Goal: Information Seeking & Learning: Learn about a topic

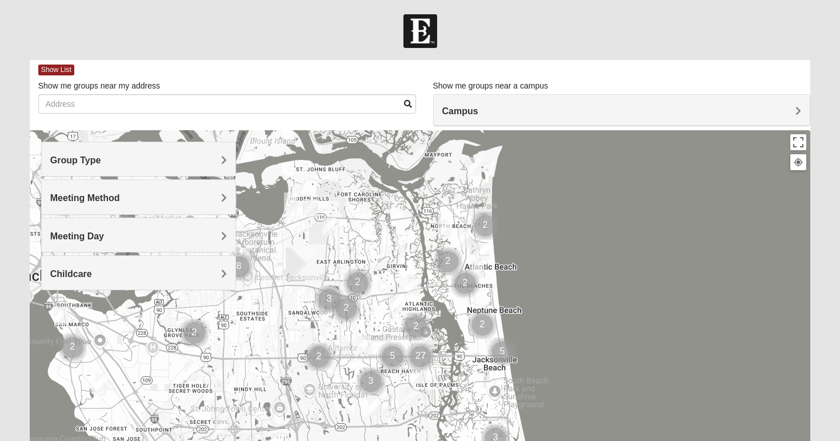
click at [137, 170] on div "Group Type" at bounding box center [139, 159] width 194 height 34
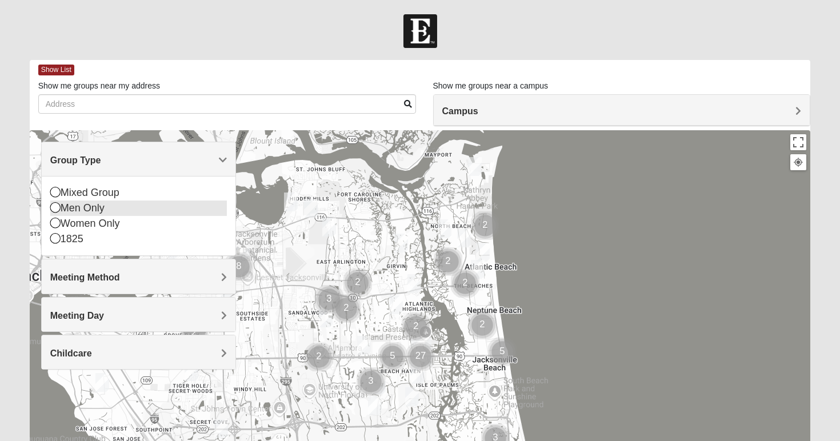
click at [55, 206] on icon at bounding box center [55, 207] width 10 height 10
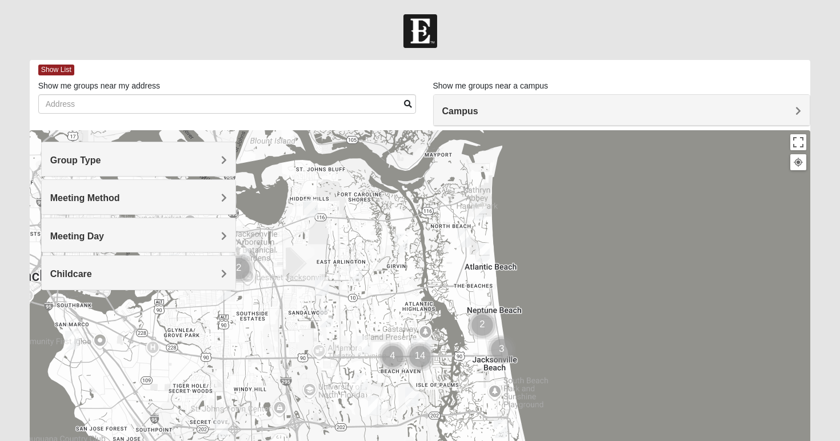
click at [134, 201] on h4 "Meeting Method" at bounding box center [138, 198] width 177 height 11
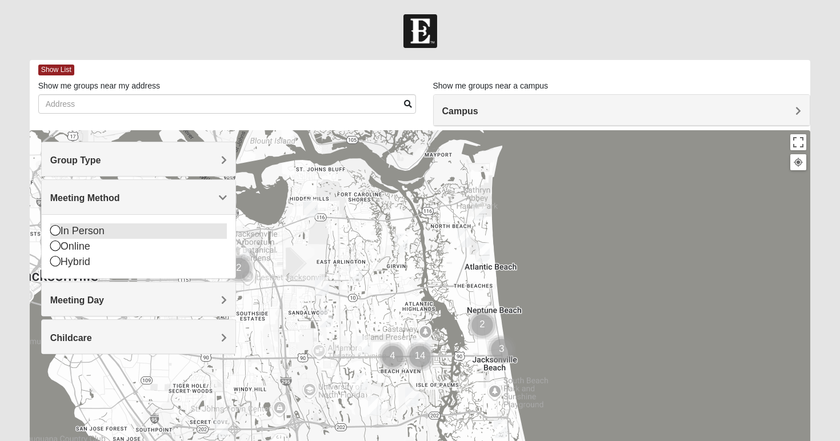
click at [57, 232] on icon at bounding box center [55, 230] width 10 height 10
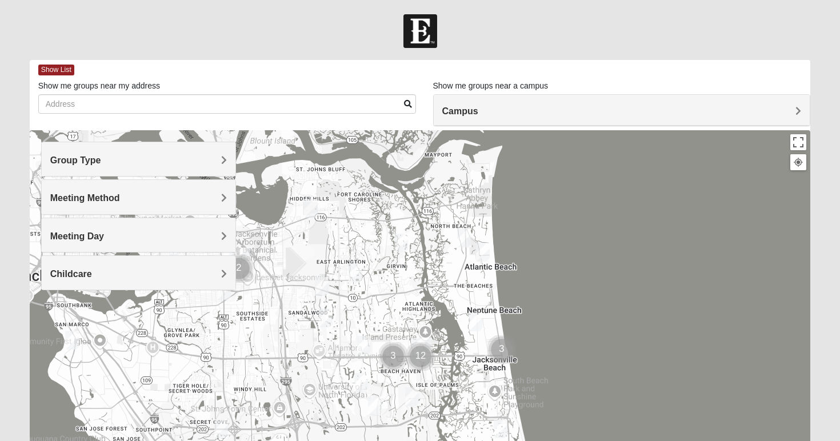
click at [551, 117] on div "Campus" at bounding box center [622, 110] width 376 height 31
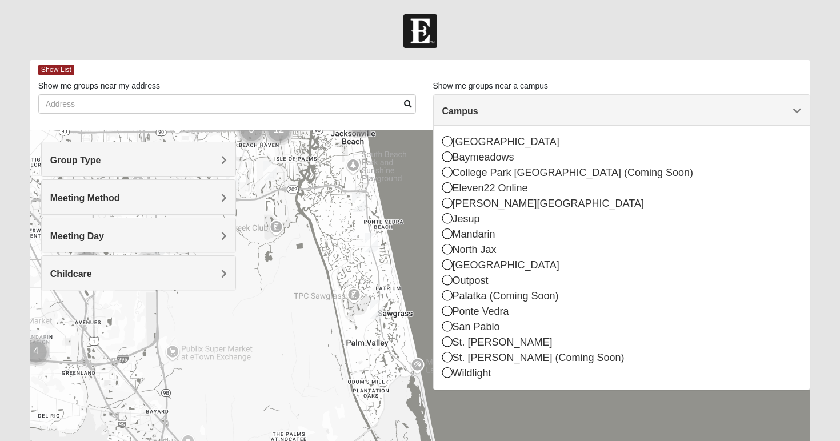
drag, startPoint x: 387, startPoint y: 324, endPoint x: 242, endPoint y: 94, distance: 272.1
click at [242, 94] on div "Show List Loading Groups Keywords Filter Additional Filters Campus Arlington Ba…" at bounding box center [420, 323] width 781 height 527
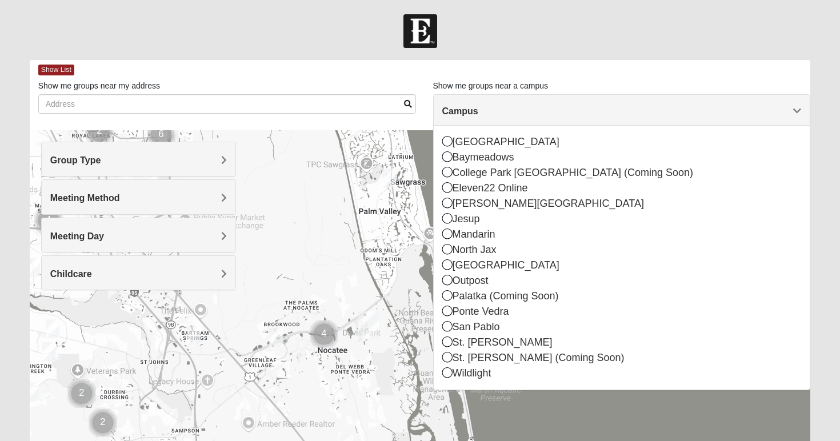
drag, startPoint x: 405, startPoint y: 347, endPoint x: 420, endPoint y: 218, distance: 129.5
click at [420, 218] on div at bounding box center [420, 358] width 781 height 457
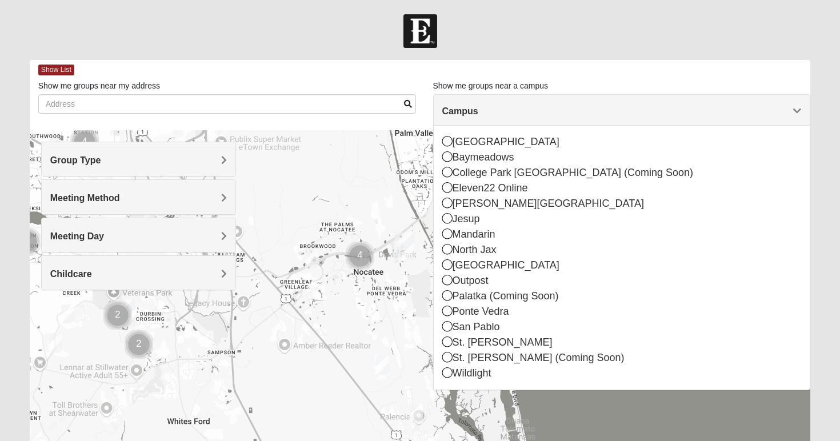
drag, startPoint x: 325, startPoint y: 300, endPoint x: 359, endPoint y: 219, distance: 87.5
click at [360, 219] on div at bounding box center [420, 358] width 781 height 457
click at [360, 223] on div at bounding box center [420, 358] width 781 height 457
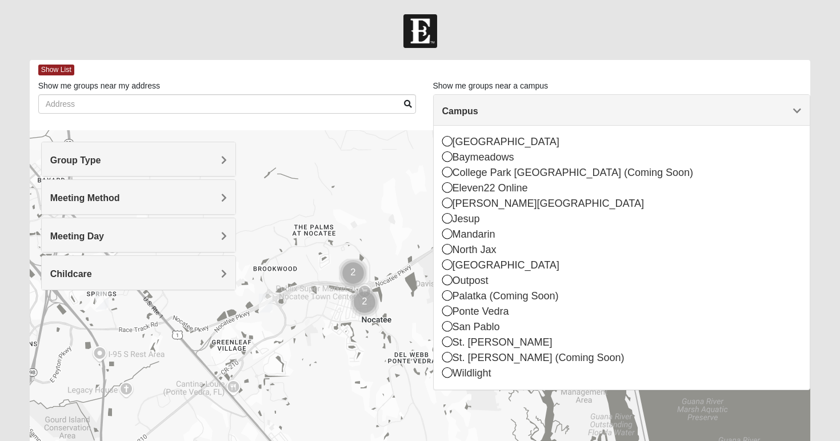
click at [380, 255] on div at bounding box center [420, 358] width 781 height 457
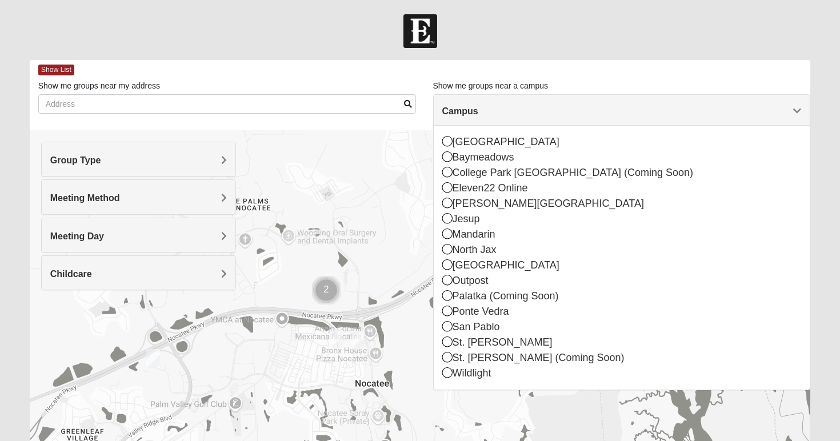
click at [380, 255] on div at bounding box center [420, 358] width 781 height 457
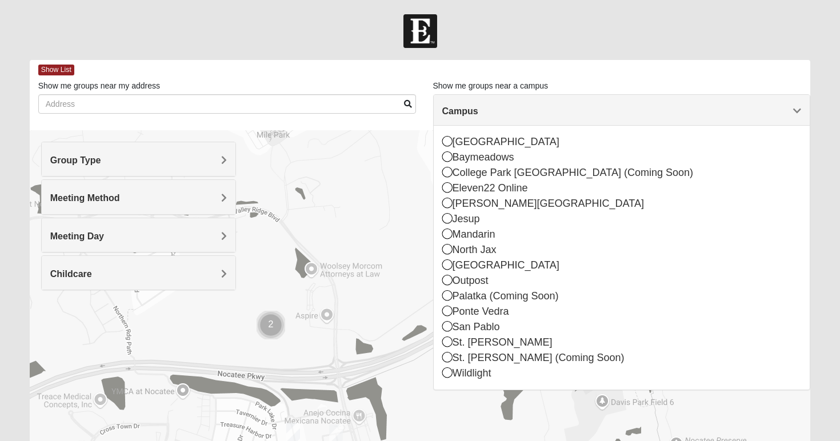
click at [276, 324] on img "Cluster of 2 groups" at bounding box center [270, 325] width 29 height 29
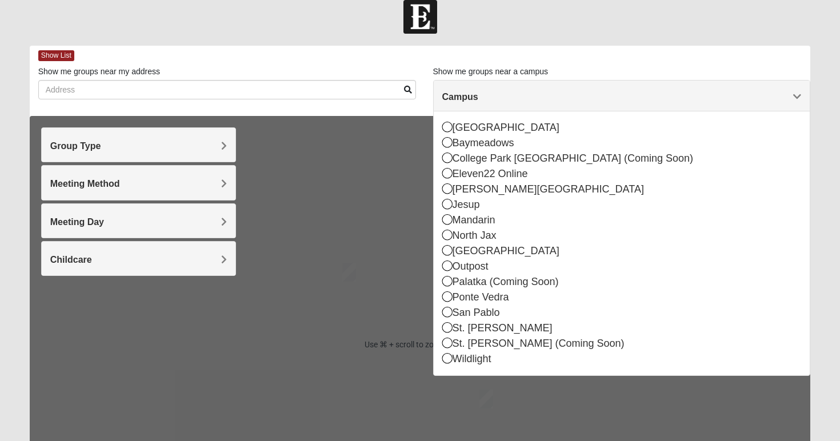
scroll to position [9, 0]
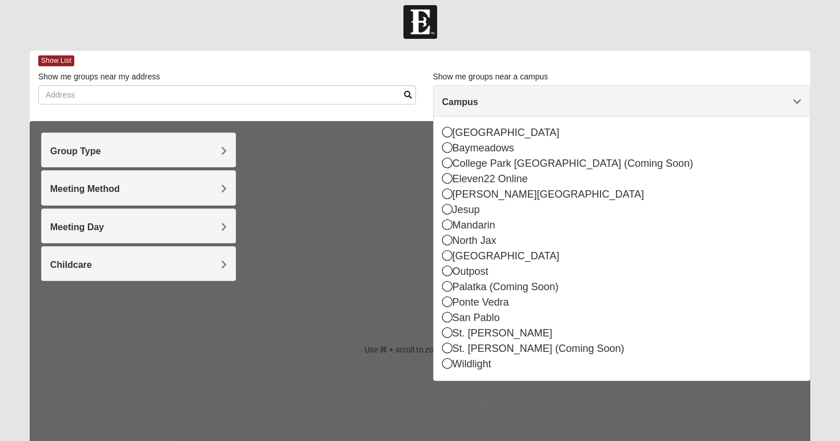
click at [362, 44] on form "Log In Find A Group Error Show List Loading Groups" at bounding box center [420, 312] width 840 height 615
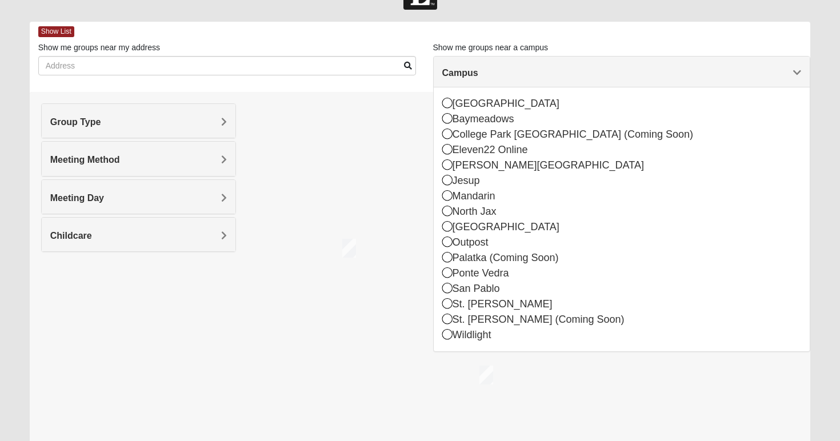
scroll to position [37, 0]
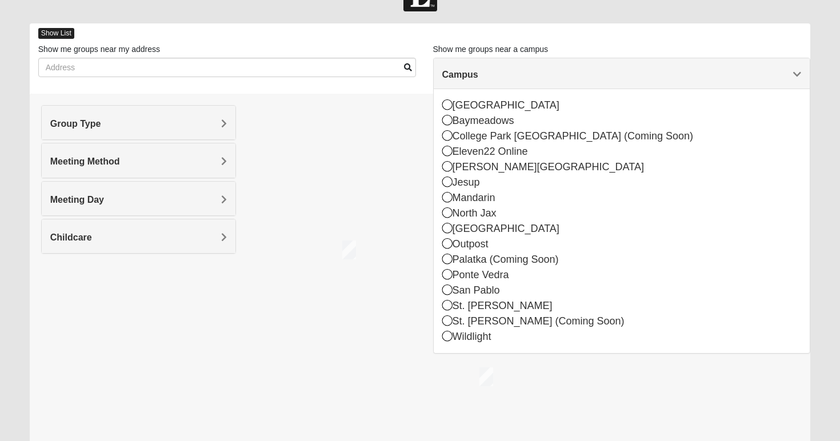
click at [69, 34] on span "Show List" at bounding box center [56, 33] width 36 height 11
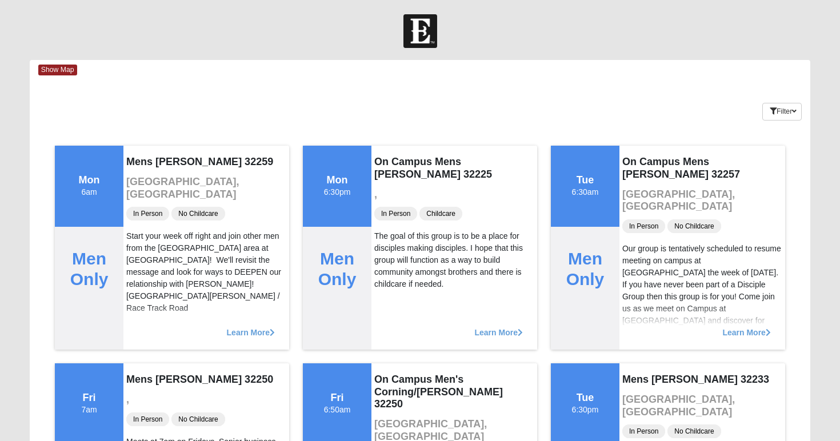
scroll to position [0, 0]
click at [789, 111] on button "Filter" at bounding box center [781, 112] width 39 height 18
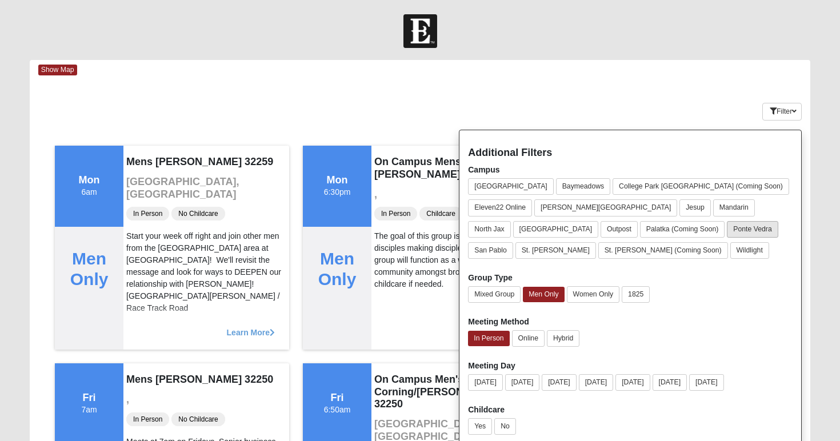
click at [727, 227] on button "Ponte Vedra" at bounding box center [752, 229] width 51 height 17
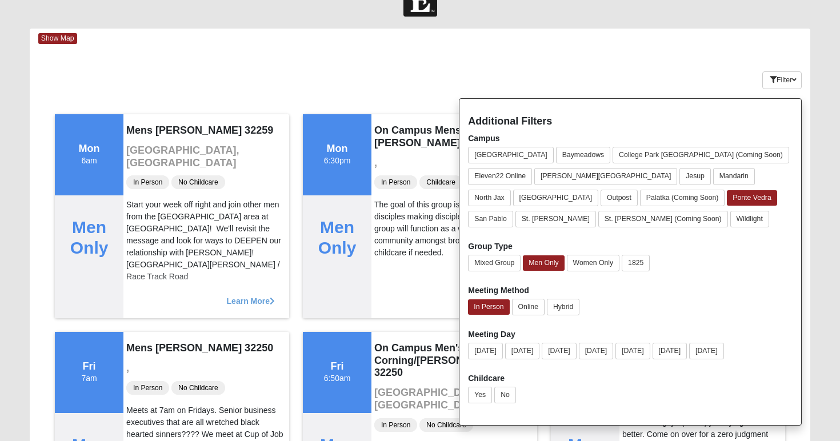
scroll to position [24, 0]
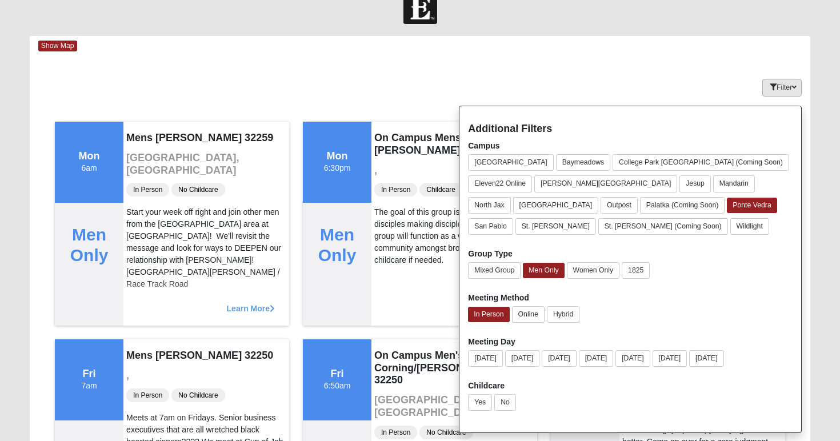
click at [776, 90] on button "Filter" at bounding box center [781, 88] width 39 height 18
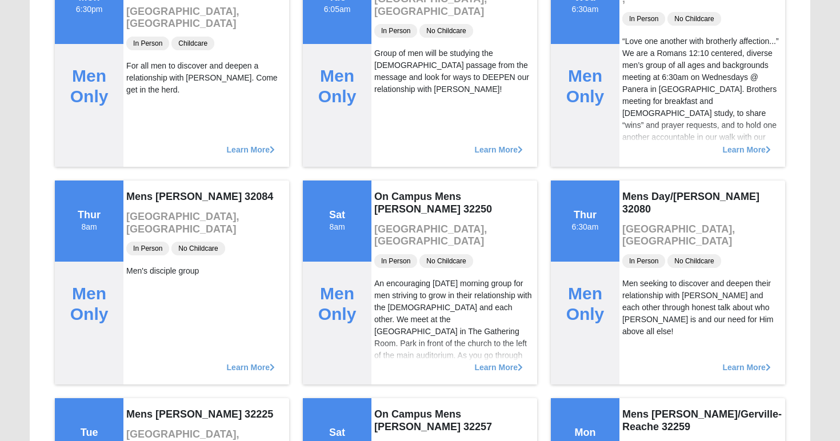
scroll to position [1088, 0]
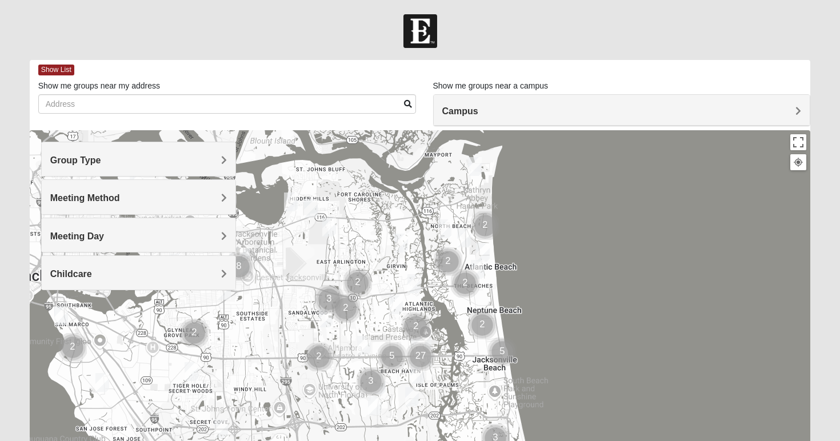
click at [92, 159] on span "Group Type" at bounding box center [75, 160] width 51 height 10
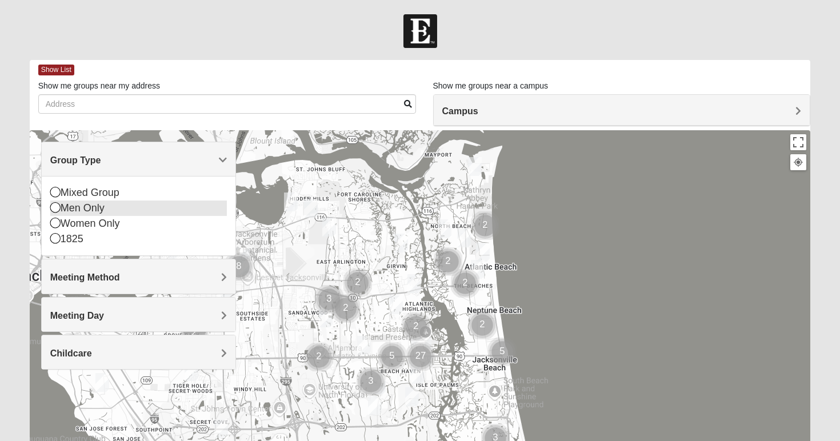
click at [54, 207] on icon at bounding box center [55, 207] width 10 height 10
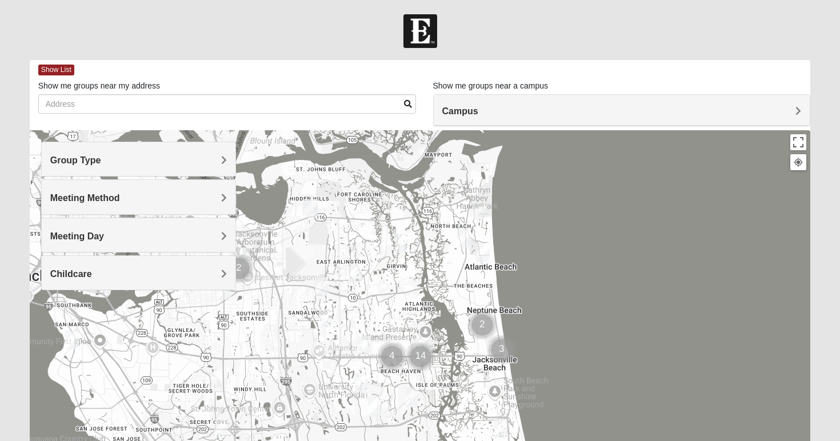
click at [204, 193] on h4 "Meeting Method" at bounding box center [138, 198] width 177 height 11
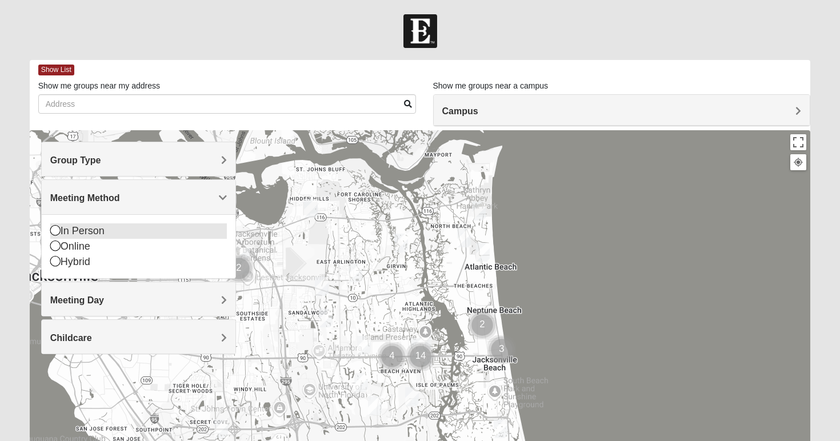
click at [53, 228] on icon at bounding box center [55, 230] width 10 height 10
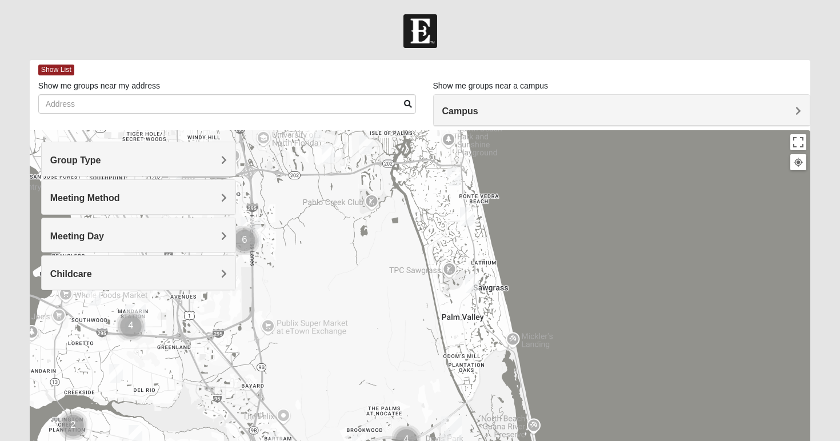
drag, startPoint x: 596, startPoint y: 390, endPoint x: 548, endPoint y: 129, distance: 264.8
click at [548, 129] on div "Show List Loading Groups Keywords Filter Additional Filters Campus Arlington Ba…" at bounding box center [420, 323] width 781 height 527
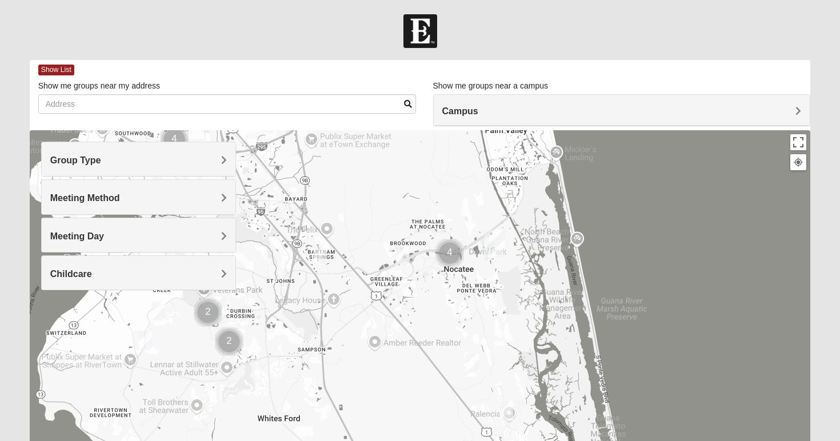
drag, startPoint x: 467, startPoint y: 331, endPoint x: 507, endPoint y: 148, distance: 187.0
click at [507, 148] on div at bounding box center [420, 358] width 781 height 457
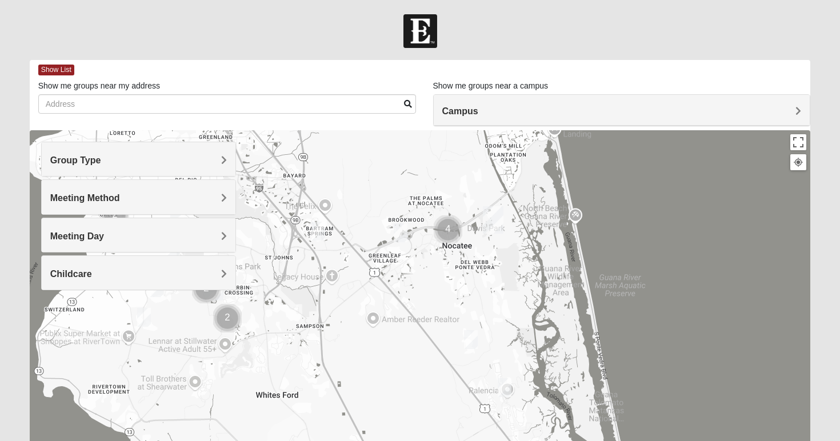
drag, startPoint x: 491, startPoint y: 258, endPoint x: 493, endPoint y: 241, distance: 17.3
click at [492, 241] on div at bounding box center [420, 358] width 781 height 457
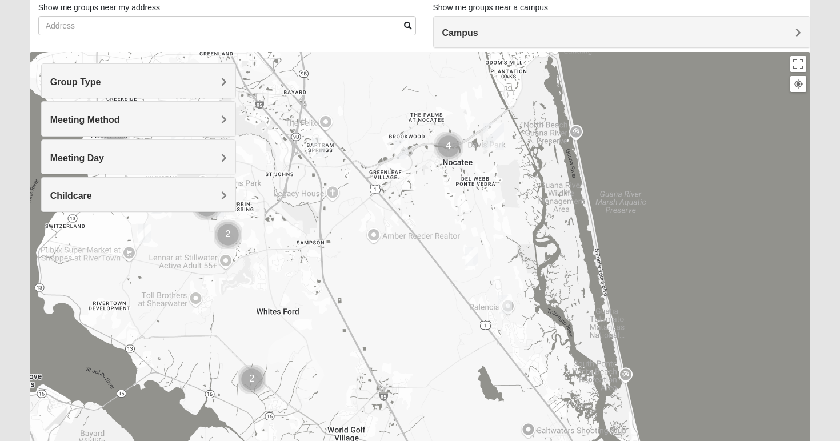
scroll to position [78, 0]
click at [510, 159] on div at bounding box center [420, 281] width 781 height 457
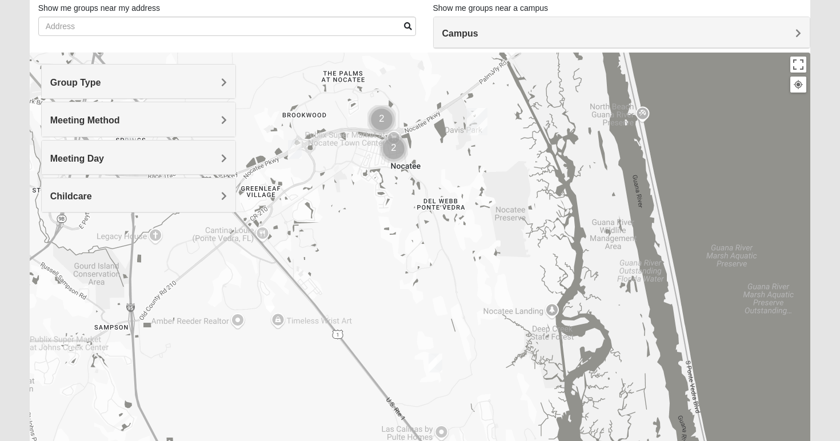
click at [506, 155] on div at bounding box center [420, 281] width 781 height 457
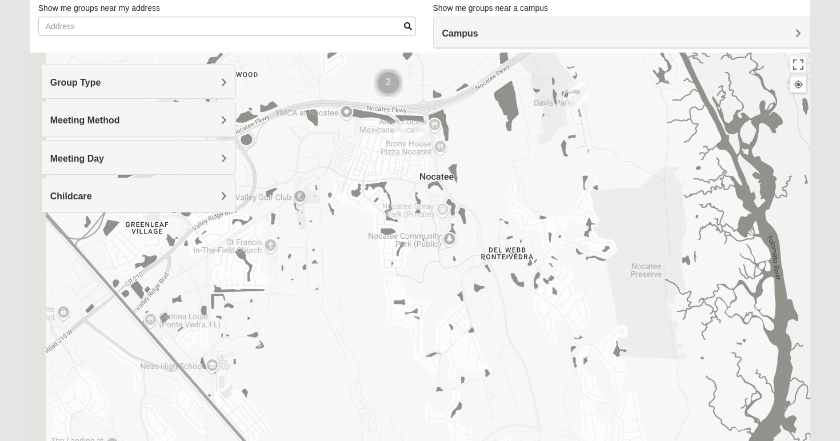
drag, startPoint x: 330, startPoint y: 202, endPoint x: 469, endPoint y: 202, distance: 138.8
click at [469, 202] on div at bounding box center [420, 281] width 781 height 457
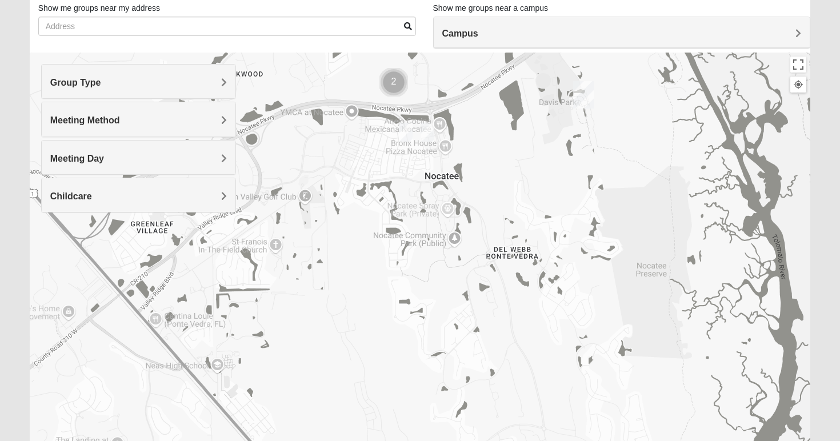
click at [478, 161] on div at bounding box center [420, 281] width 781 height 457
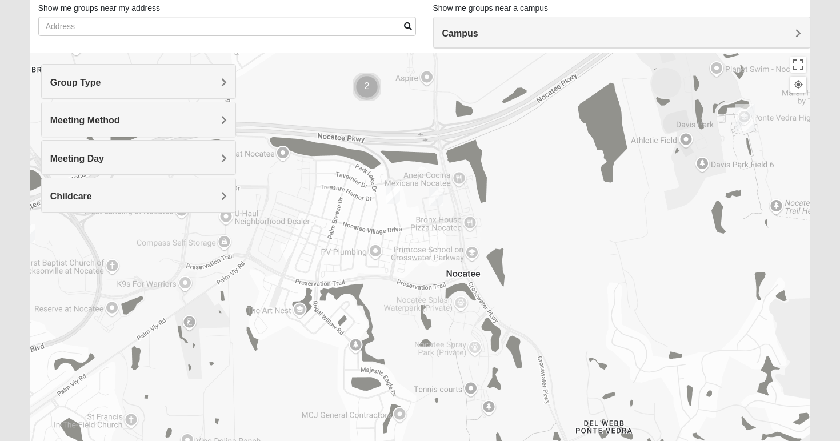
drag, startPoint x: 446, startPoint y: 142, endPoint x: 503, endPoint y: 225, distance: 100.1
click at [503, 225] on div at bounding box center [420, 281] width 781 height 457
click at [519, 227] on div at bounding box center [420, 281] width 781 height 457
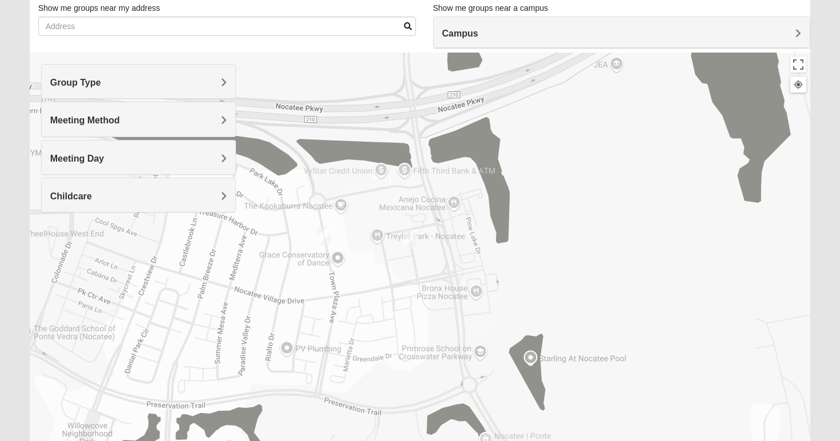
drag, startPoint x: 488, startPoint y: 183, endPoint x: 548, endPoint y: 250, distance: 89.8
click at [548, 250] on div at bounding box center [420, 281] width 781 height 457
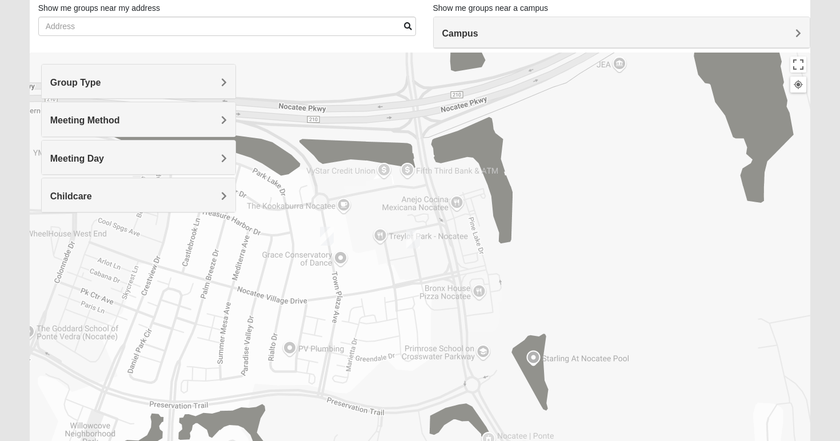
click at [415, 240] on img "Mens Noel 32081" at bounding box center [413, 239] width 14 height 19
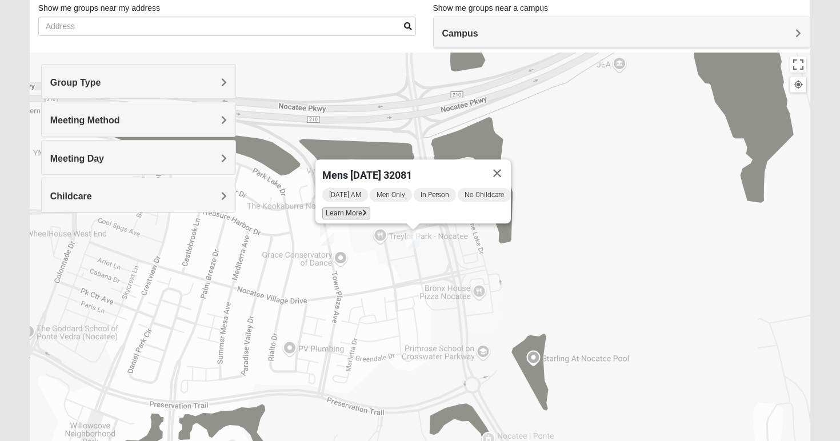
click at [350, 207] on span "Learn More" at bounding box center [346, 213] width 48 height 12
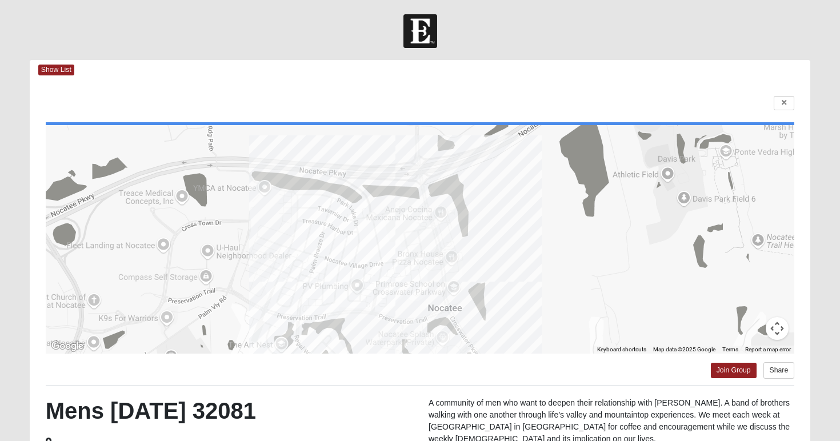
scroll to position [0, 0]
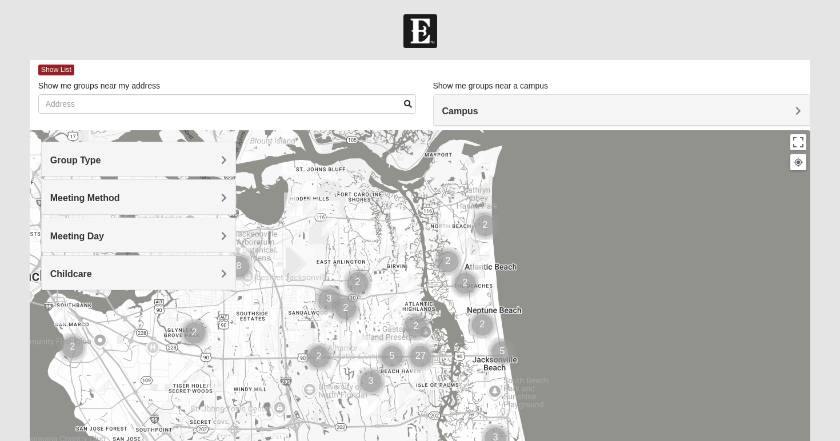
click at [204, 166] on div "Group Type" at bounding box center [139, 159] width 194 height 34
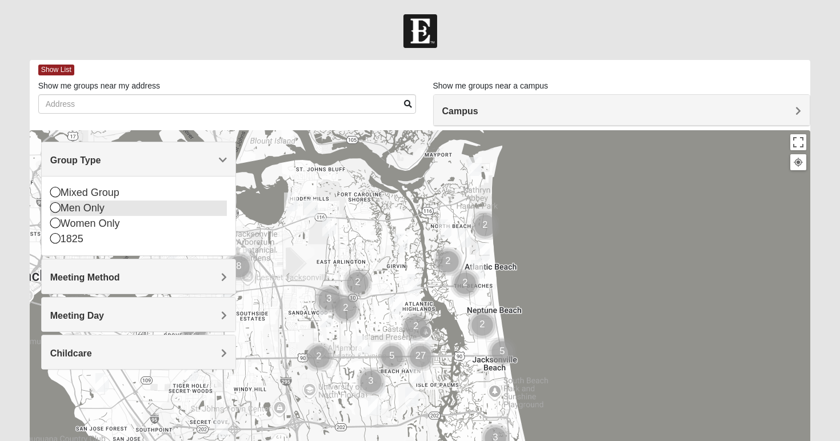
click at [57, 209] on icon at bounding box center [55, 207] width 10 height 10
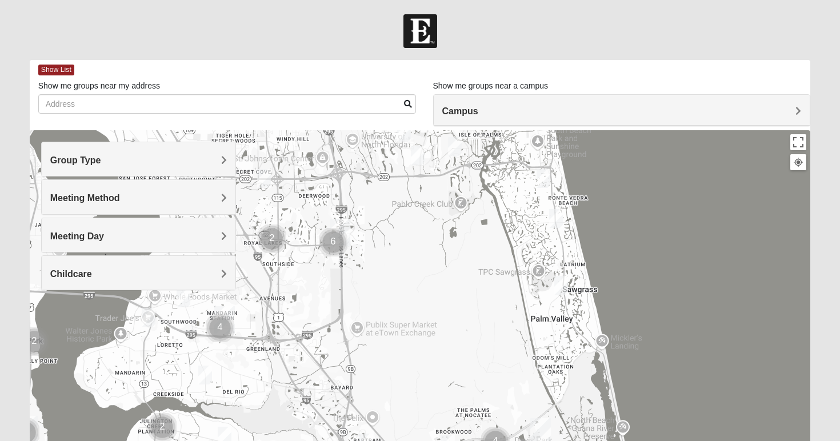
drag, startPoint x: 468, startPoint y: 392, endPoint x: 512, endPoint y: 136, distance: 260.2
click at [512, 136] on div at bounding box center [420, 358] width 781 height 457
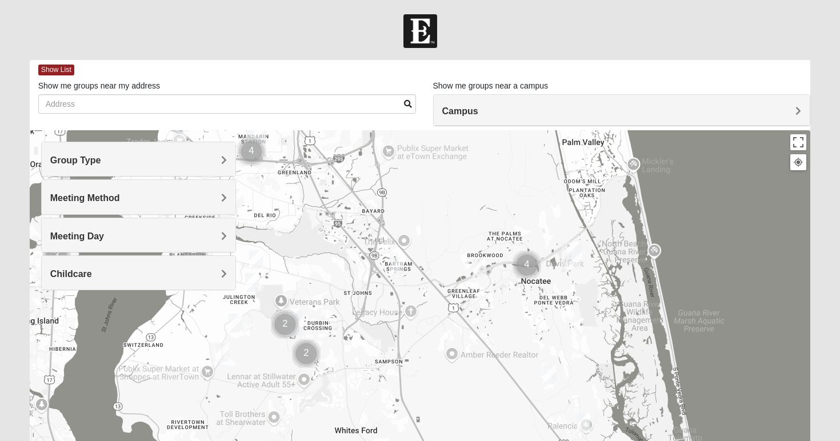
drag, startPoint x: 495, startPoint y: 214, endPoint x: 525, endPoint y: 47, distance: 169.4
click at [525, 47] on form "Log In Find A Group Error Show List Loading Groups" at bounding box center [420, 321] width 840 height 615
click at [528, 294] on div at bounding box center [420, 358] width 781 height 457
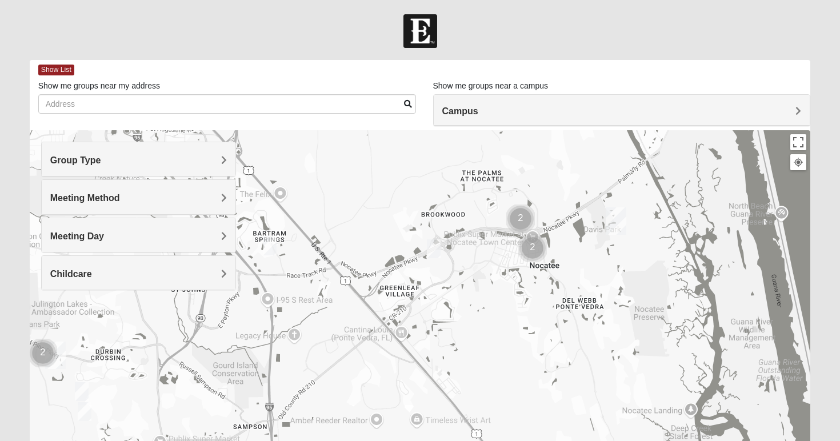
click at [540, 266] on div at bounding box center [420, 358] width 781 height 457
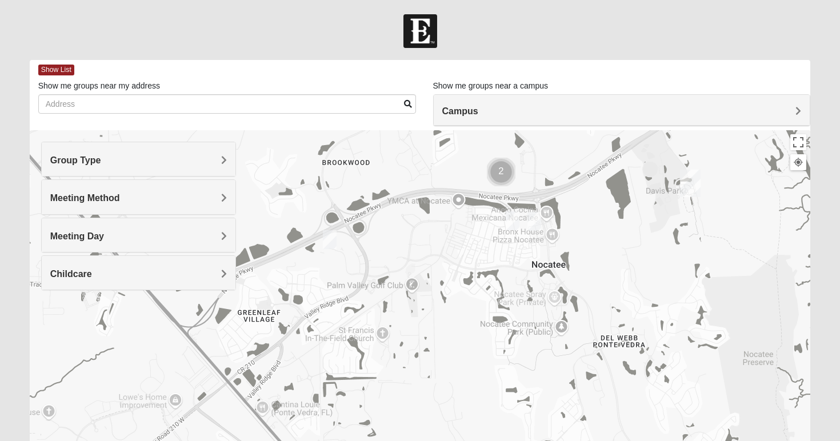
click at [540, 266] on div at bounding box center [420, 358] width 781 height 457
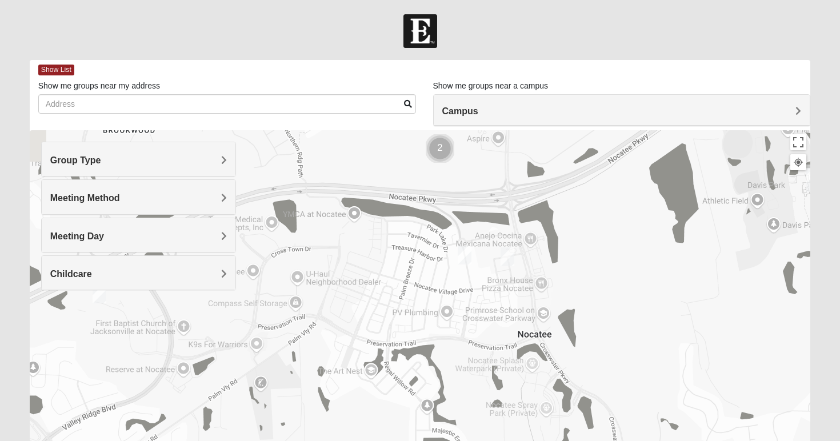
drag, startPoint x: 535, startPoint y: 242, endPoint x: 510, endPoint y: 323, distance: 84.8
click at [510, 323] on div at bounding box center [420, 358] width 781 height 457
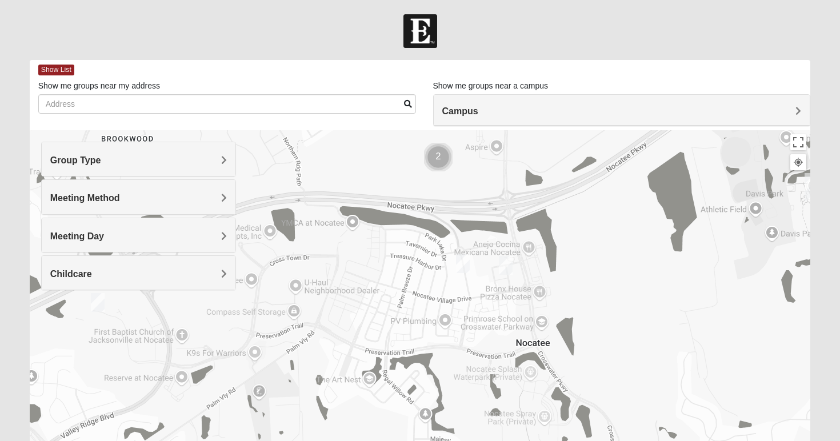
click at [505, 266] on img "Mens Noel 32081" at bounding box center [506, 265] width 14 height 19
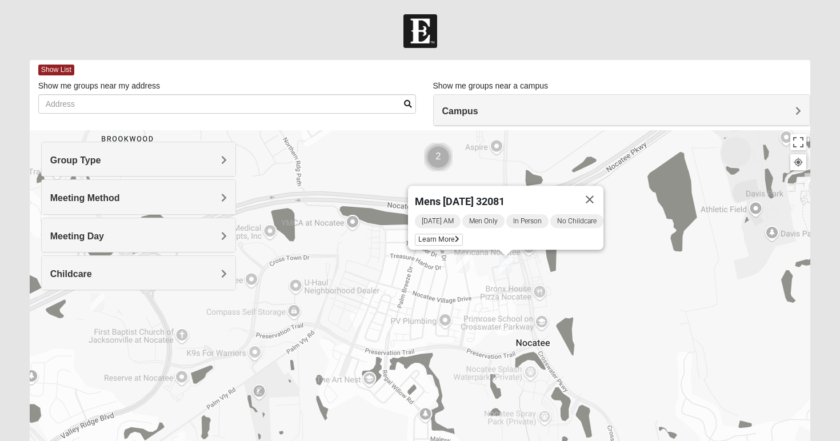
click at [460, 264] on img "Mens Barry 32081" at bounding box center [463, 263] width 14 height 19
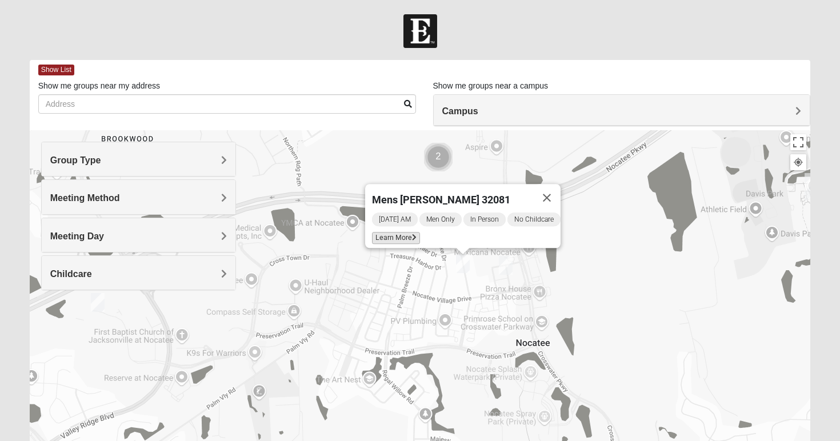
click at [412, 234] on icon at bounding box center [414, 237] width 5 height 7
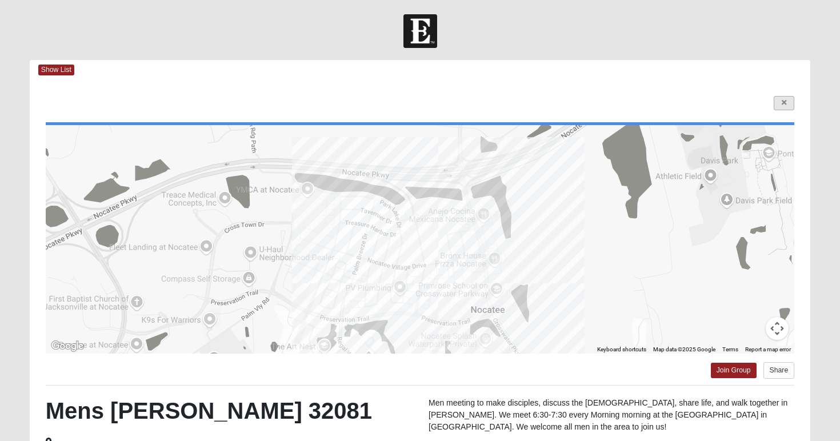
click at [781, 104] on icon at bounding box center [783, 102] width 5 height 7
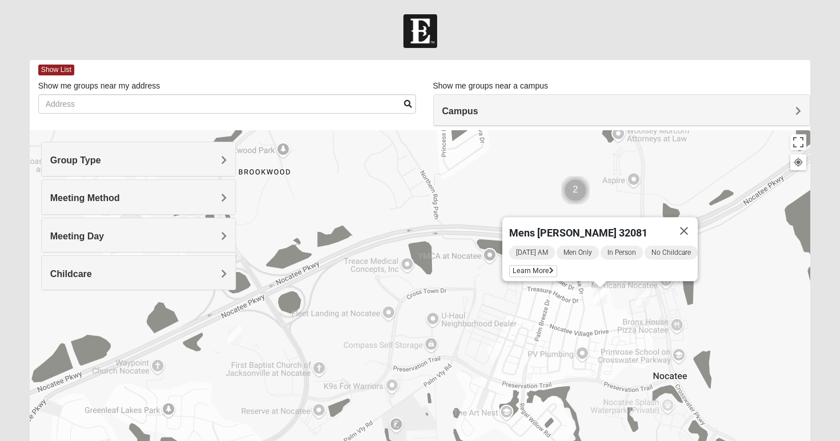
drag, startPoint x: 414, startPoint y: 327, endPoint x: 554, endPoint y: 360, distance: 143.3
click at [554, 360] on div "Mens [PERSON_NAME] 32081 [DATE] AM Men Only In Person No Childcare Learn More" at bounding box center [420, 358] width 781 height 457
click at [238, 338] on img "Mens Schneider 32081" at bounding box center [235, 335] width 14 height 19
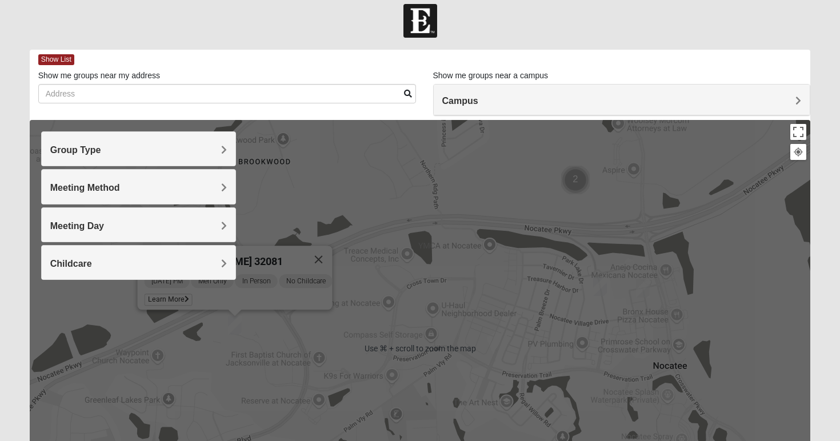
scroll to position [10, 0]
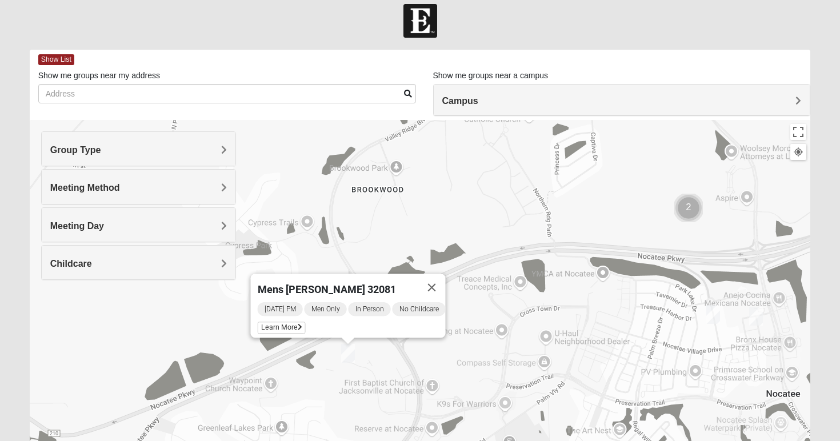
drag, startPoint x: 371, startPoint y: 227, endPoint x: 487, endPoint y: 255, distance: 119.3
click at [487, 255] on div "Mens [PERSON_NAME] 32081 [DATE] PM Men Only In Person No Childcare Learn More" at bounding box center [420, 348] width 781 height 457
click at [284, 323] on span "Learn More" at bounding box center [282, 328] width 48 height 12
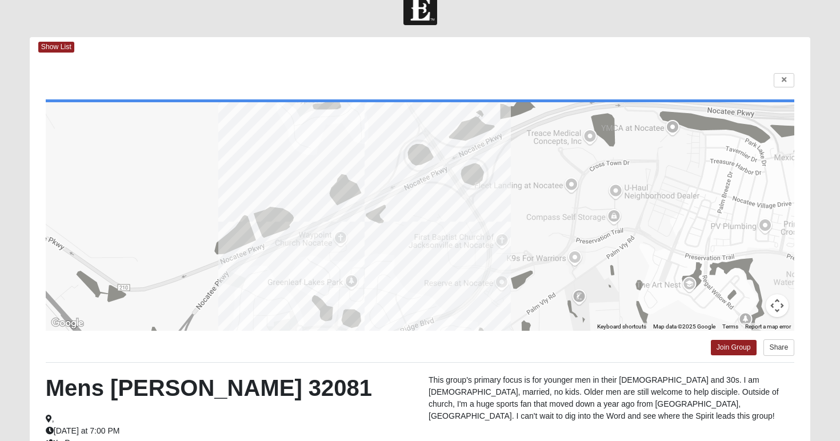
scroll to position [22, 0]
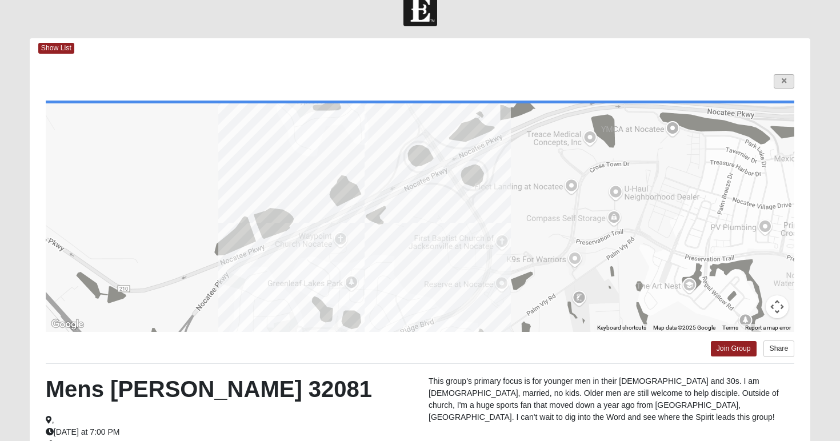
click at [791, 82] on link at bounding box center [783, 81] width 21 height 14
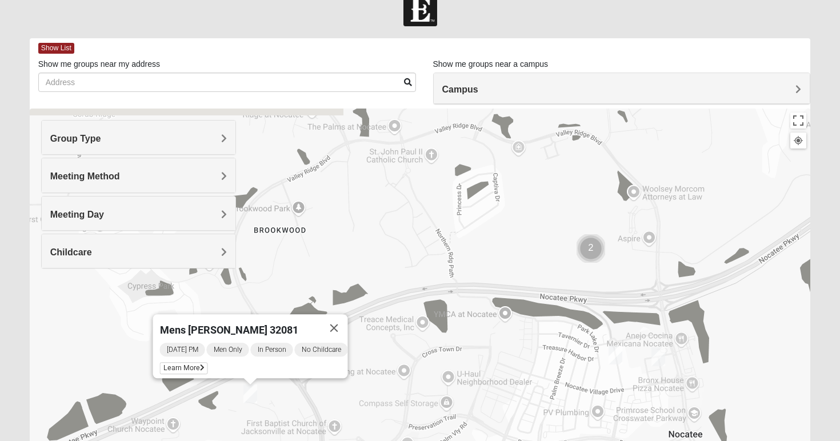
drag, startPoint x: 655, startPoint y: 331, endPoint x: 546, endPoint y: 390, distance: 123.5
click at [546, 390] on div "Mens [PERSON_NAME] 32081 [DATE] PM Men Only In Person No Childcare Learn More" at bounding box center [420, 337] width 781 height 457
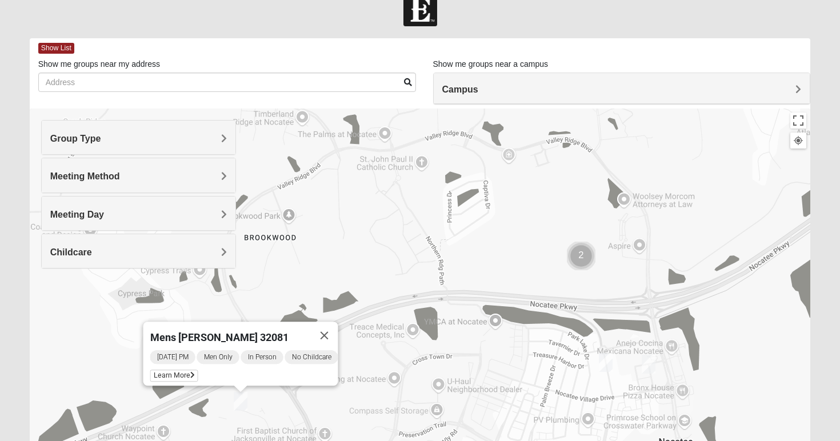
click at [530, 276] on div "Mens [PERSON_NAME] 32081 [DATE] PM Men Only In Person No Childcare Learn More" at bounding box center [420, 337] width 781 height 457
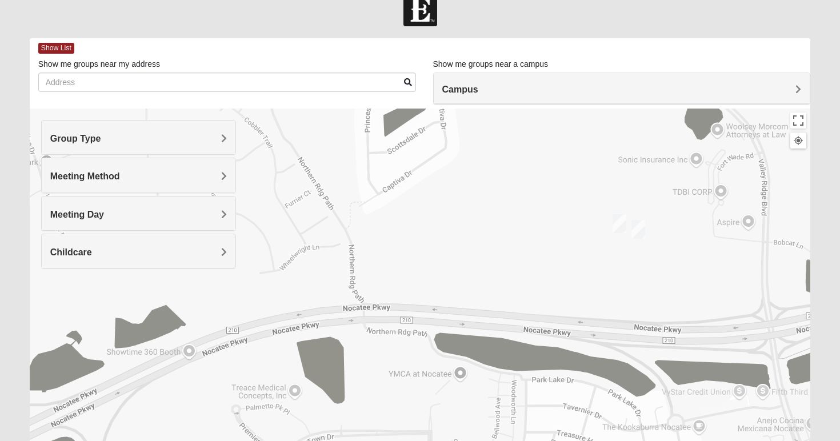
click at [575, 262] on div "Mens [PERSON_NAME] 32081 [DATE] PM Men Only In Person No Childcare Learn More" at bounding box center [420, 337] width 781 height 457
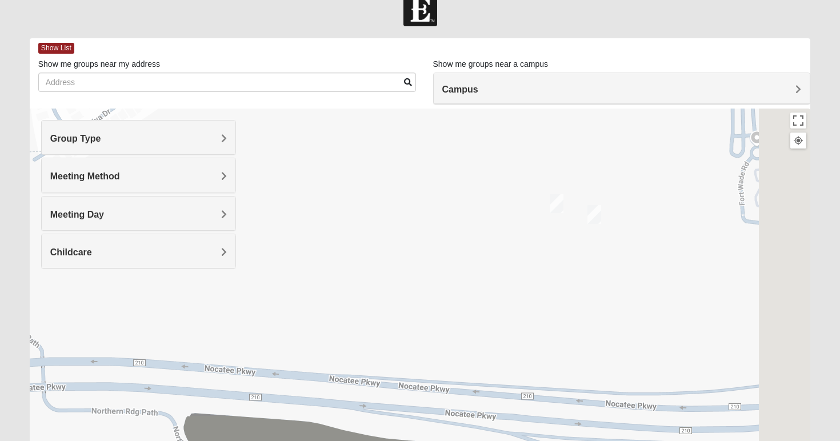
drag, startPoint x: 717, startPoint y: 271, endPoint x: 587, endPoint y: 284, distance: 131.5
click at [586, 284] on div "Mens [PERSON_NAME] 32081 [DATE] PM Men Only In Person No Childcare Learn More" at bounding box center [420, 337] width 781 height 457
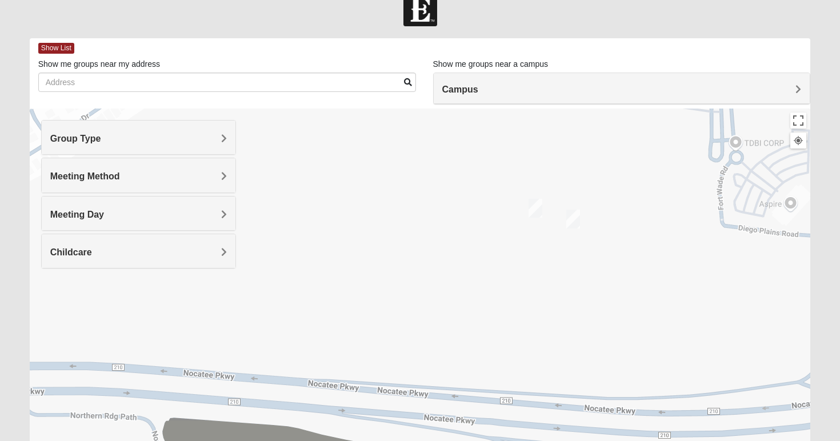
click at [576, 224] on img "Mens Greer/Mayers 32081" at bounding box center [573, 219] width 14 height 19
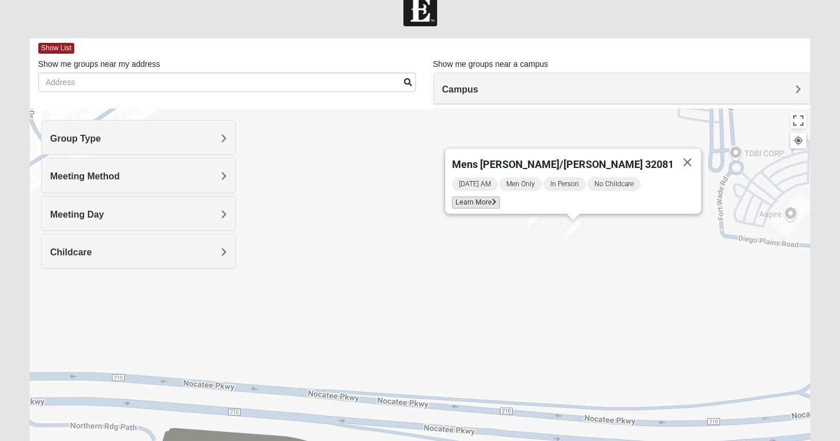
click at [500, 200] on span "Learn More" at bounding box center [476, 203] width 48 height 12
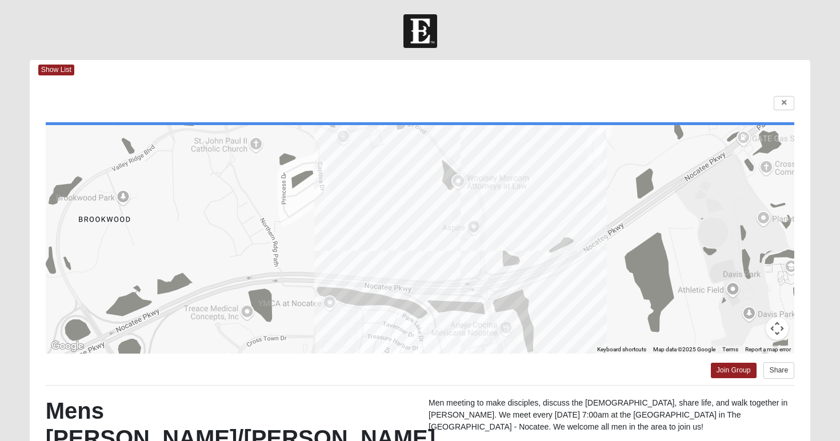
scroll to position [0, 0]
click at [780, 106] on link at bounding box center [783, 103] width 21 height 14
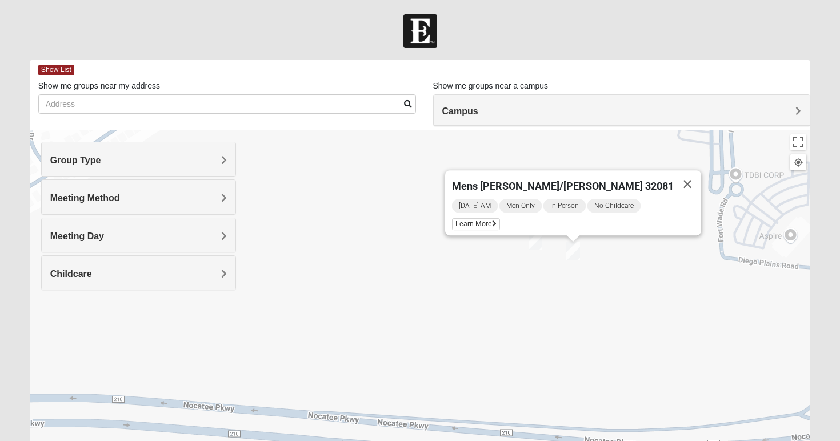
click at [537, 244] on img "Mens Damrow/Walsh 32082" at bounding box center [535, 240] width 14 height 19
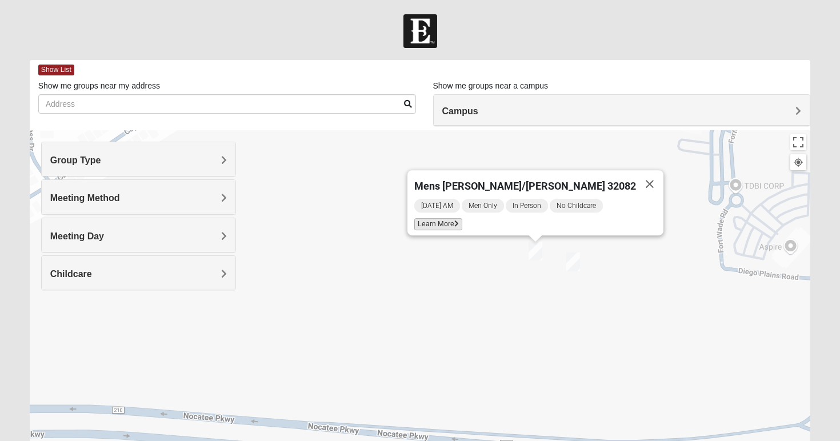
click at [462, 222] on span "Learn More" at bounding box center [438, 224] width 48 height 12
